Goal: Check status

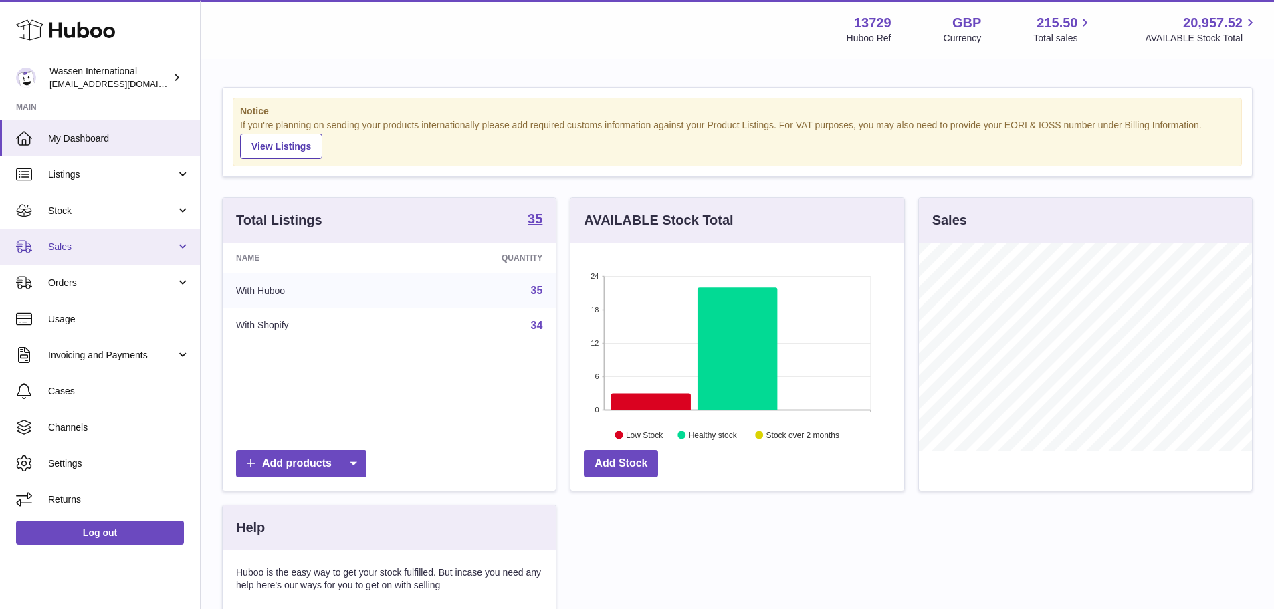
scroll to position [209, 334]
click at [92, 250] on span "Sales" at bounding box center [112, 247] width 128 height 13
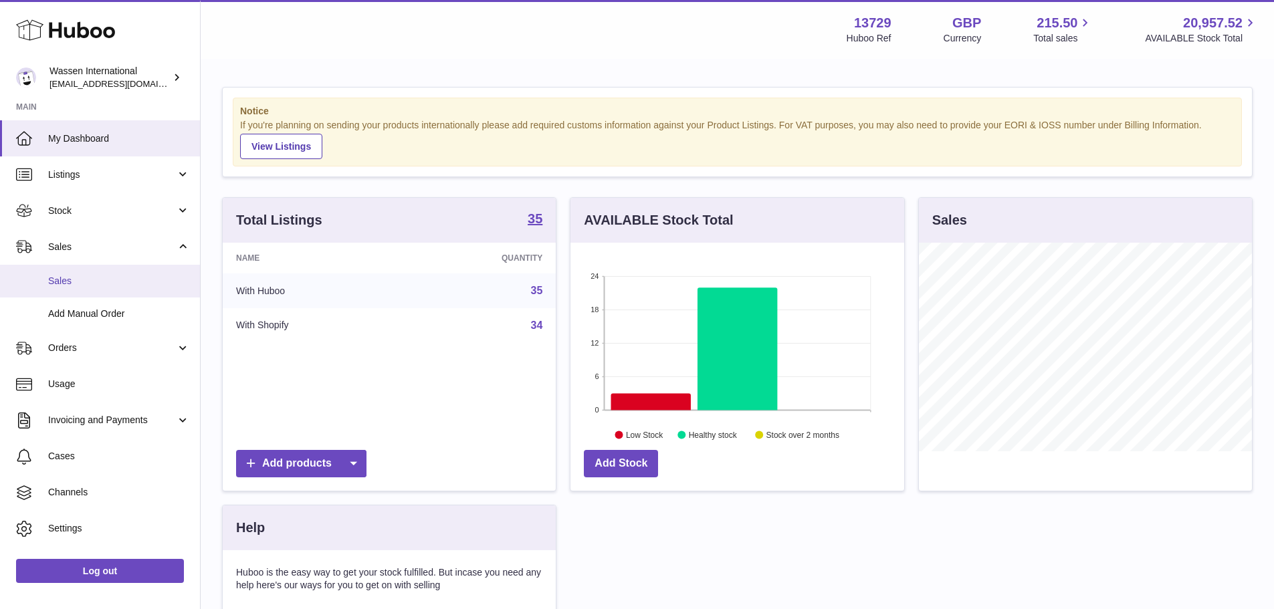
click at [112, 283] on span "Sales" at bounding box center [119, 281] width 142 height 13
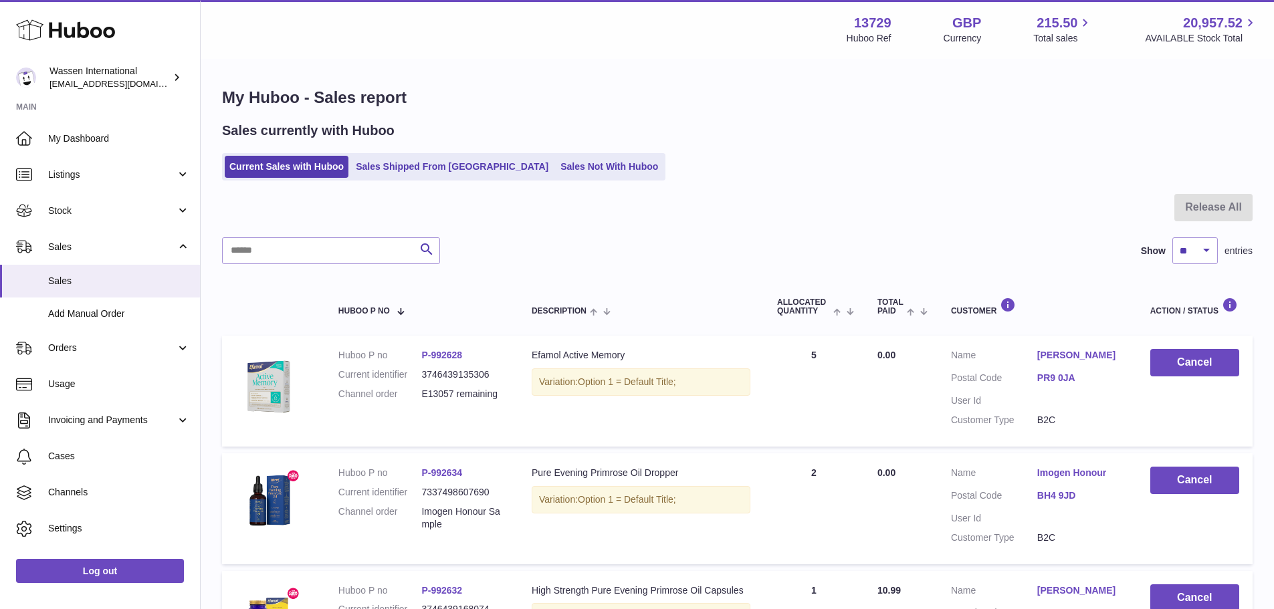
click at [426, 146] on div "Sales currently with Huboo Current Sales with Huboo Sales Shipped From Huboo Sa…" at bounding box center [737, 151] width 1030 height 59
click at [430, 159] on link "Sales Shipped From [GEOGRAPHIC_DATA]" at bounding box center [452, 167] width 202 height 22
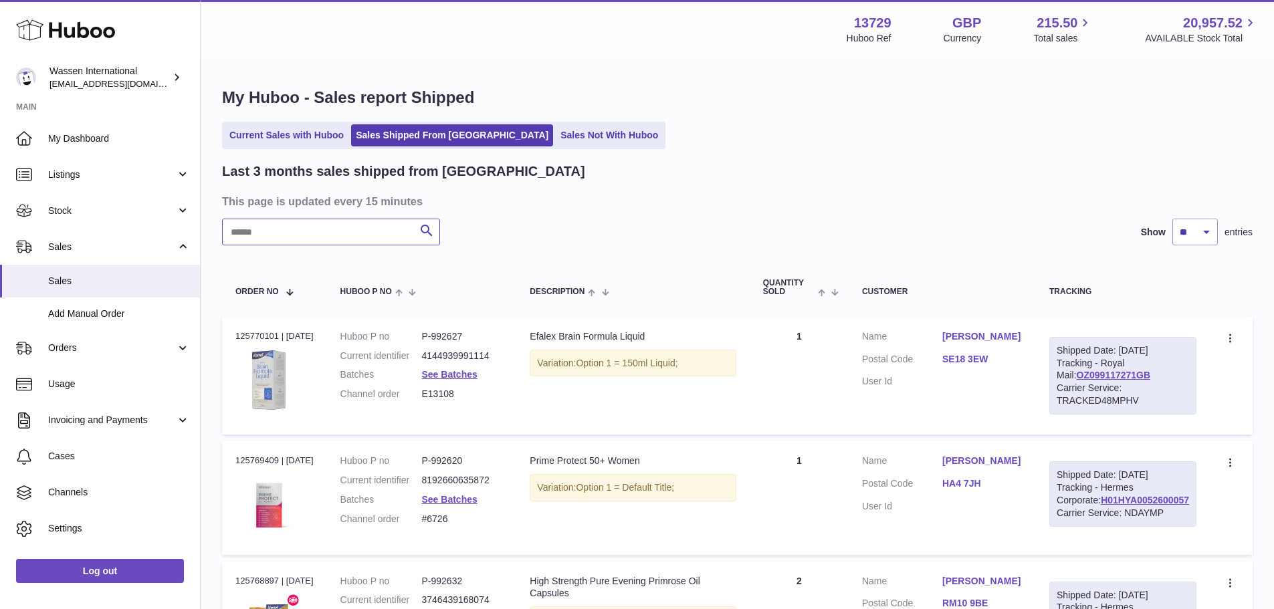
click at [339, 225] on input "text" at bounding box center [331, 232] width 218 height 27
paste input "******"
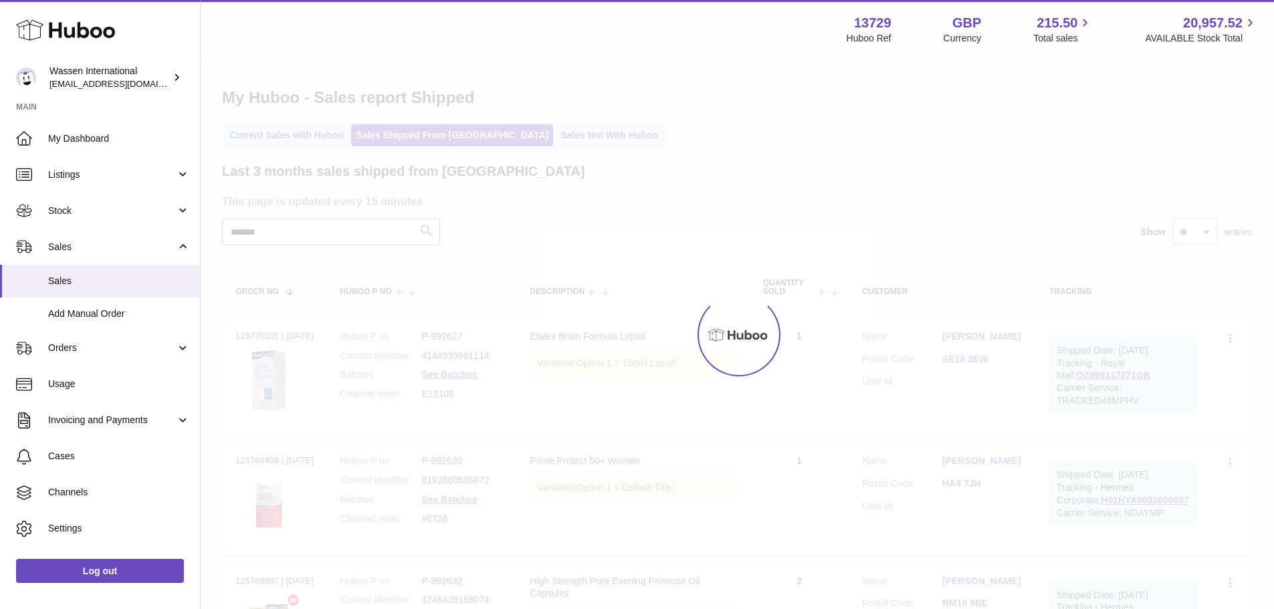
type input "******"
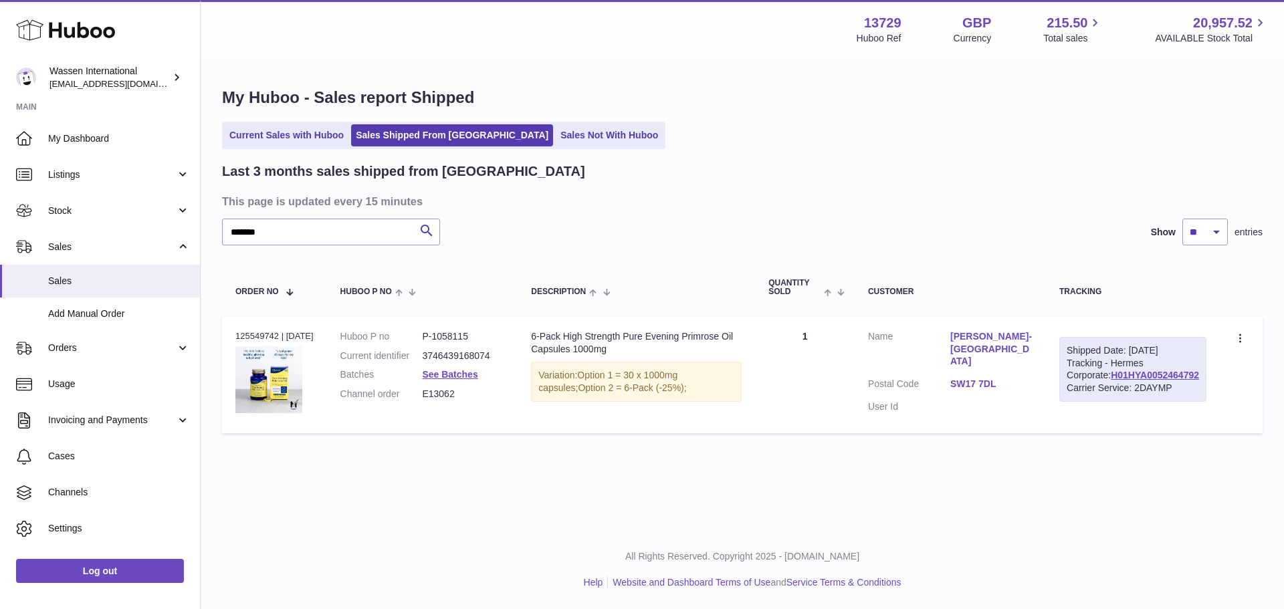
click at [263, 336] on div "Order no 125549742 | [DATE]" at bounding box center [274, 336] width 78 height 12
copy div "125549742"
click at [729, 132] on div "Current Sales with Huboo Sales Shipped From [GEOGRAPHIC_DATA] Sales Not With Hu…" at bounding box center [742, 135] width 1040 height 27
